Goal: Task Accomplishment & Management: Use online tool/utility

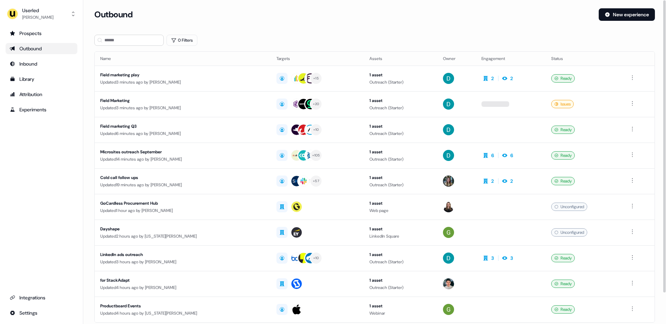
click at [318, 29] on section "Loading... Outbound New experience 0 Filters Name Targets Assets Owner Engageme…" at bounding box center [374, 183] width 583 height 350
click at [40, 11] on div "Userled" at bounding box center [37, 10] width 31 height 7
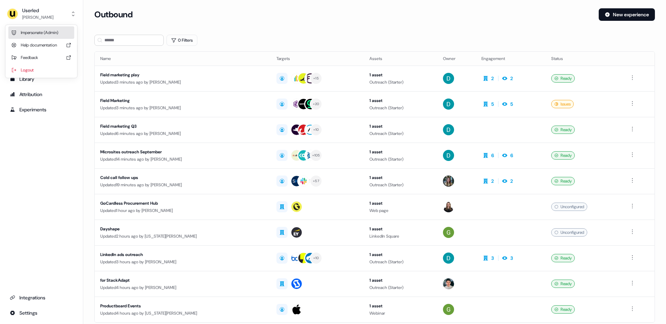
click at [43, 30] on div "Impersonate (Admin)" at bounding box center [41, 32] width 66 height 12
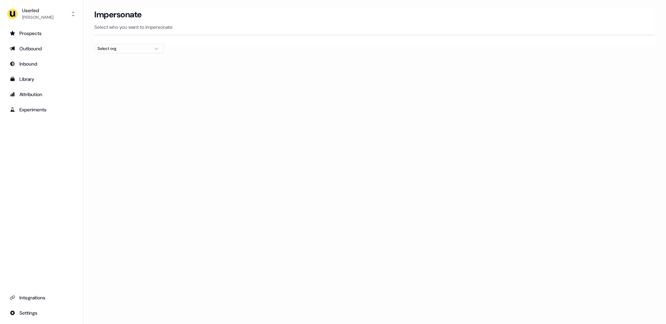
click at [118, 48] on div "Select org" at bounding box center [123, 48] width 52 height 7
type input "****"
click at [110, 71] on div "[PERSON_NAME] People" at bounding box center [129, 73] width 69 height 11
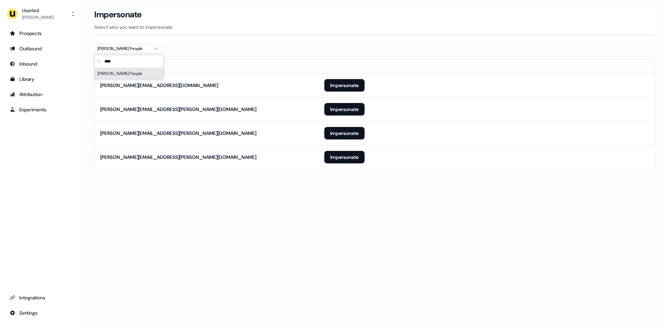
drag, startPoint x: 236, startPoint y: 211, endPoint x: 247, endPoint y: 210, distance: 10.6
click at [237, 211] on div "Loading... Impersonate Select who you want to impersonate [PERSON_NAME] People …" at bounding box center [374, 162] width 583 height 324
click at [340, 160] on button "Impersonate" at bounding box center [344, 157] width 40 height 12
